Goal: Use online tool/utility: Utilize a website feature to perform a specific function

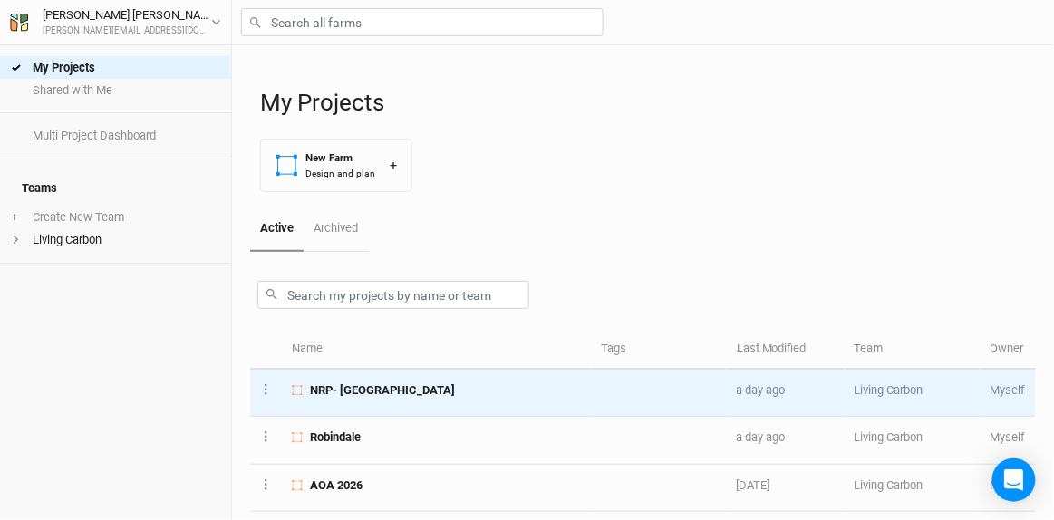
click at [391, 386] on span "NRP- [GEOGRAPHIC_DATA]" at bounding box center [382, 391] width 145 height 16
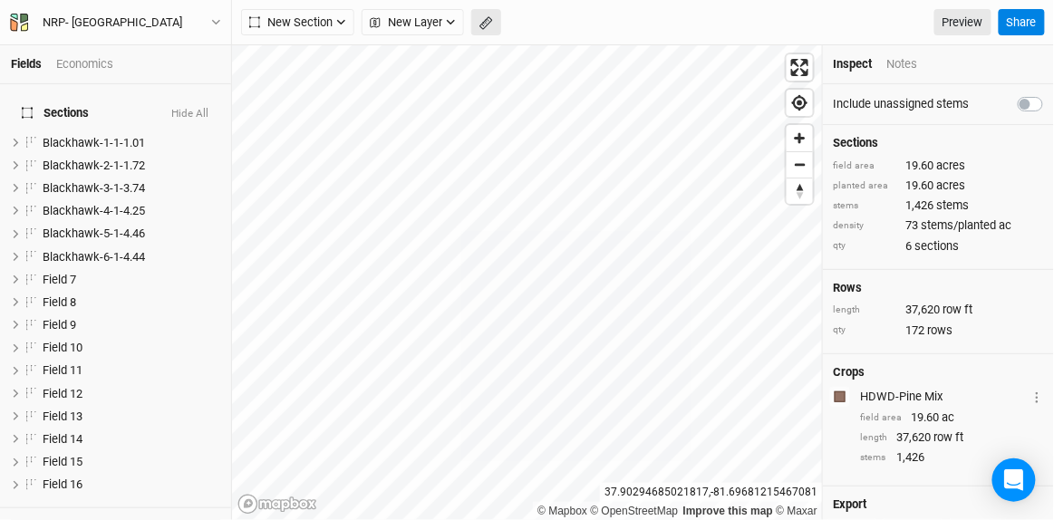
click at [486, 23] on icon "button" at bounding box center [487, 23] width 14 height 14
click at [280, 18] on icon "button" at bounding box center [282, 23] width 10 height 10
click at [483, 15] on button "button" at bounding box center [486, 22] width 30 height 27
click at [281, 21] on icon "button" at bounding box center [281, 22] width 11 height 11
click at [328, 26] on button "Done" at bounding box center [324, 22] width 44 height 27
